Goal: Answer question/provide support: Answer question/provide support

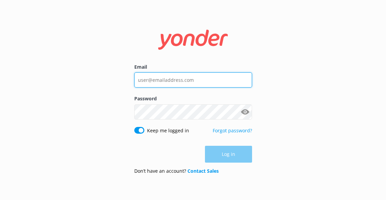
click at [191, 77] on input "Email" at bounding box center [193, 79] width 118 height 15
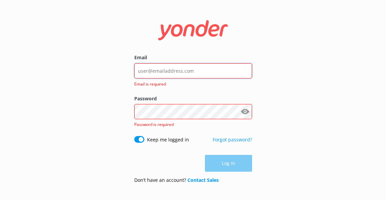
click at [176, 74] on input "Email" at bounding box center [193, 70] width 118 height 15
type input "[EMAIL_ADDRESS][DOMAIN_NAME]"
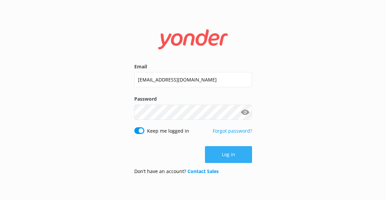
click at [223, 155] on button "Log in" at bounding box center [228, 154] width 47 height 17
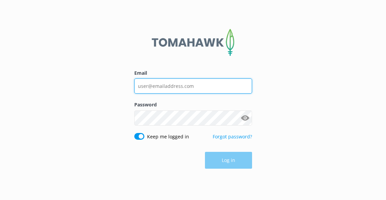
click at [199, 82] on input "Email" at bounding box center [193, 85] width 118 height 15
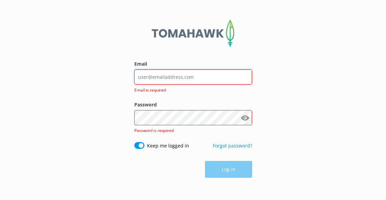
type input "[EMAIL_ADDRESS][DOMAIN_NAME]"
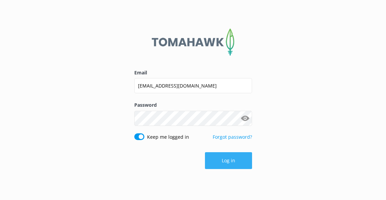
click at [229, 157] on button "Log in" at bounding box center [228, 160] width 47 height 17
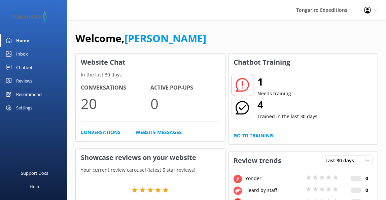
click at [252, 135] on link "Go to Training" at bounding box center [252, 135] width 39 height 7
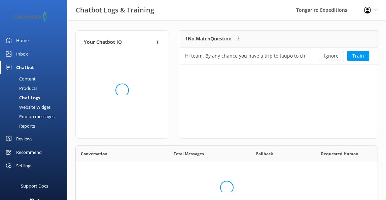
scroll to position [236, 302]
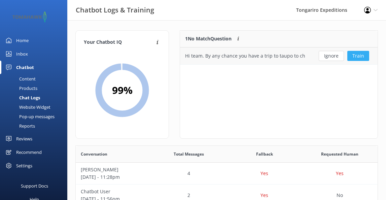
click at [355, 55] on button "Train" at bounding box center [358, 56] width 22 height 10
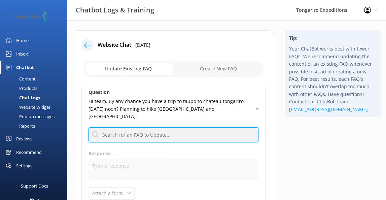
click at [108, 127] on input "text" at bounding box center [173, 134] width 170 height 15
type input "whakapapa"
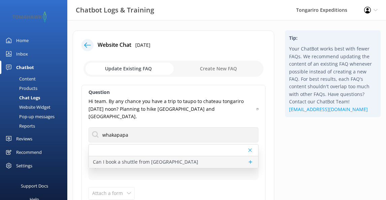
click at [140, 158] on p "Can I book a shuttle from [GEOGRAPHIC_DATA]" at bounding box center [145, 161] width 105 height 7
type textarea "Sorry we do not offer shuttle to or from [GEOGRAPHIC_DATA]"
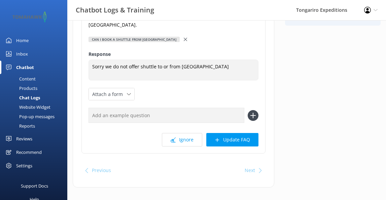
scroll to position [92, 0]
click at [229, 132] on button "Update FAQ" at bounding box center [232, 138] width 52 height 13
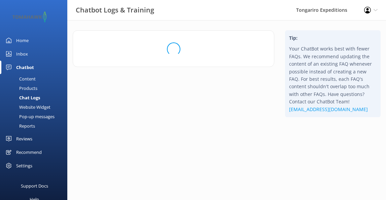
scroll to position [0, 0]
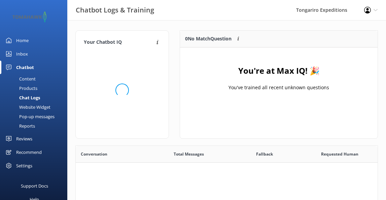
scroll to position [84, 197]
